Goal: Transaction & Acquisition: Book appointment/travel/reservation

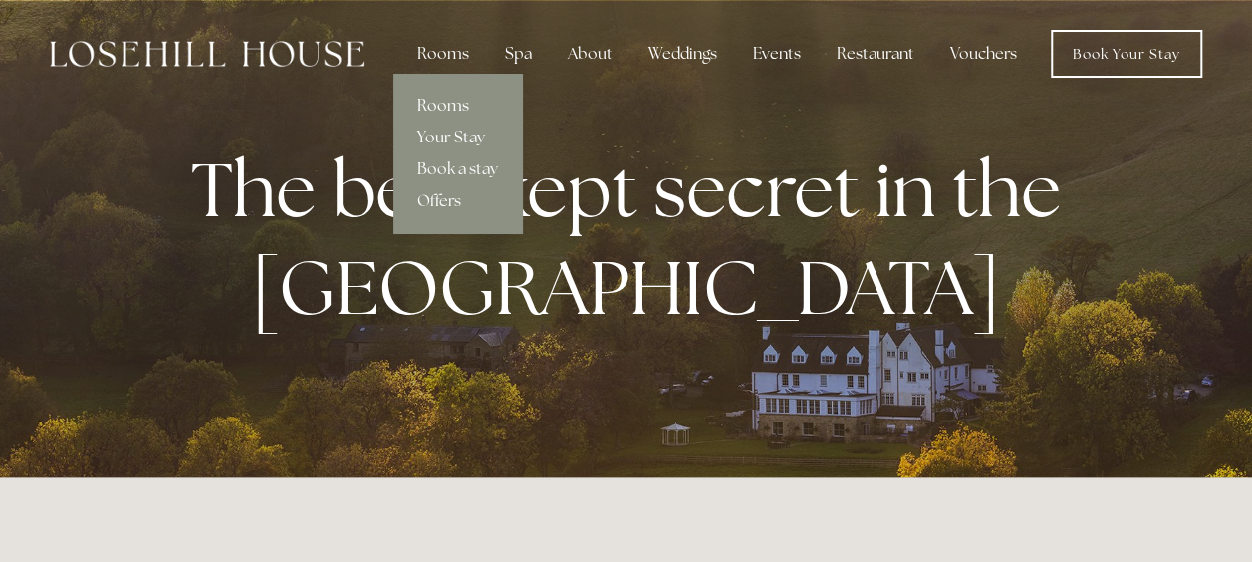
click at [459, 99] on link "Rooms" at bounding box center [457, 106] width 128 height 32
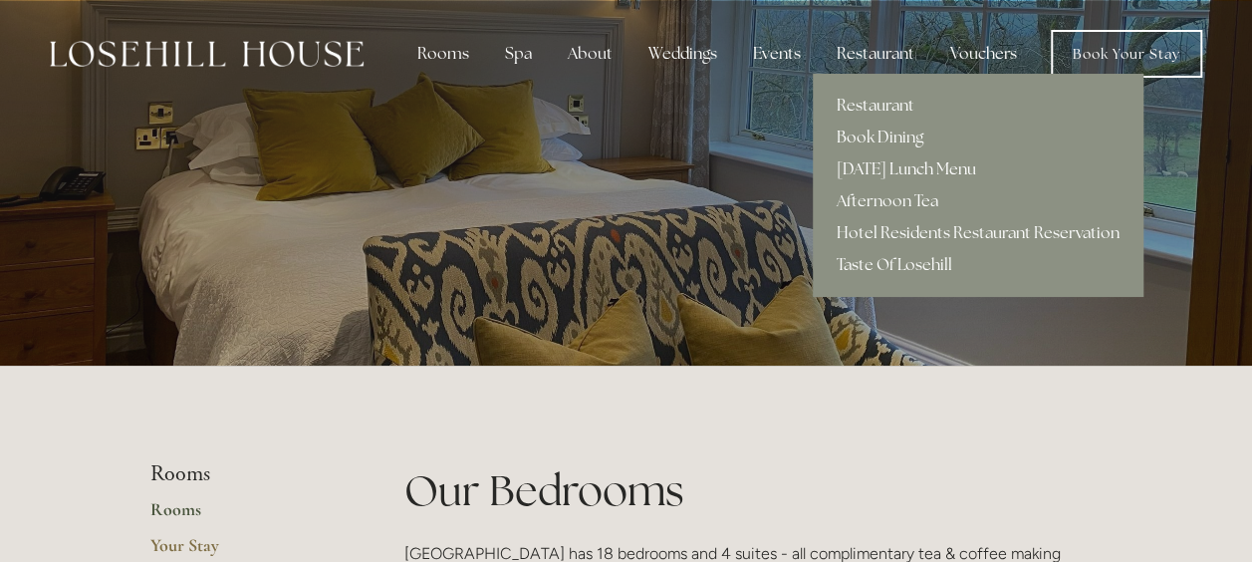
click at [921, 173] on link "[DATE] Lunch Menu" at bounding box center [978, 169] width 331 height 32
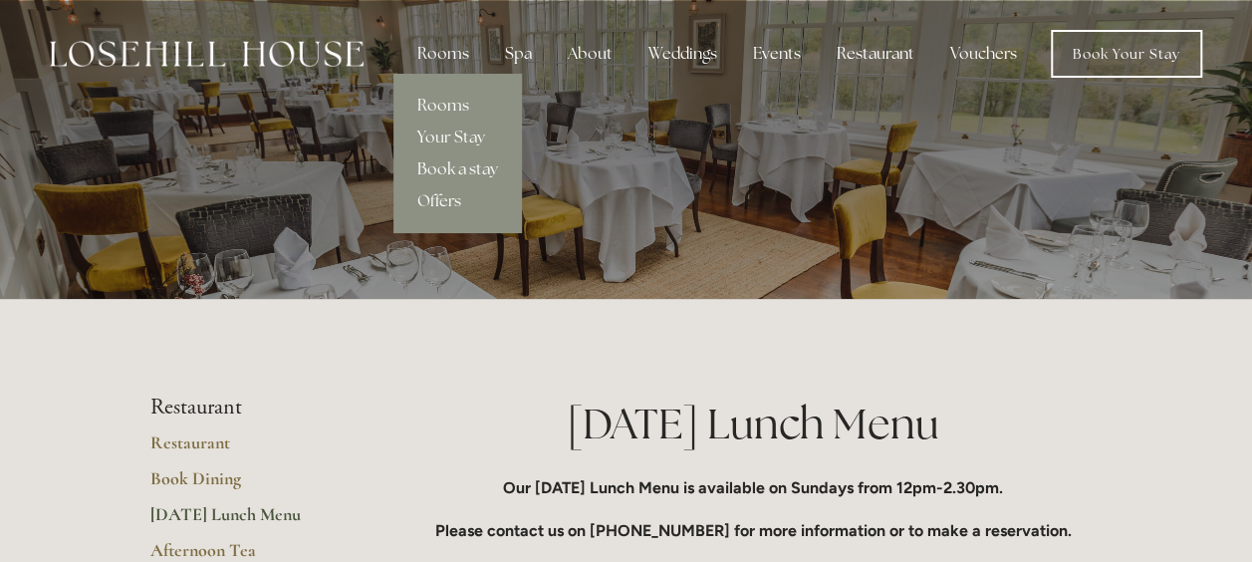
click at [459, 165] on link "Book a stay" at bounding box center [457, 169] width 128 height 32
